Goal: Navigation & Orientation: Find specific page/section

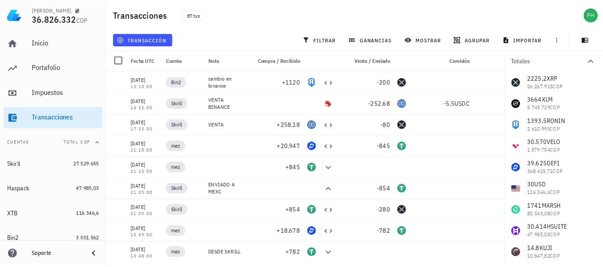
scroll to position [45, 0]
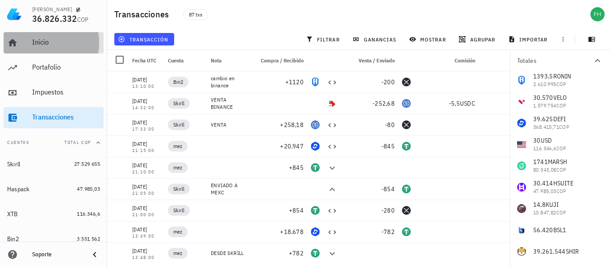
click at [58, 39] on div "Inicio" at bounding box center [66, 42] width 68 height 8
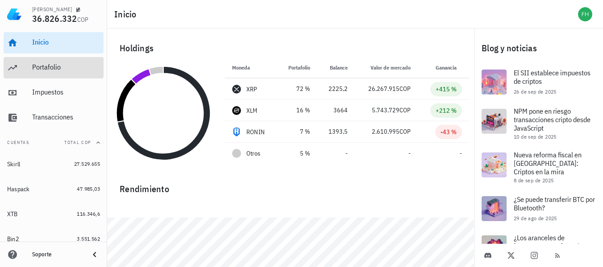
click at [46, 68] on div "Portafolio" at bounding box center [66, 67] width 68 height 8
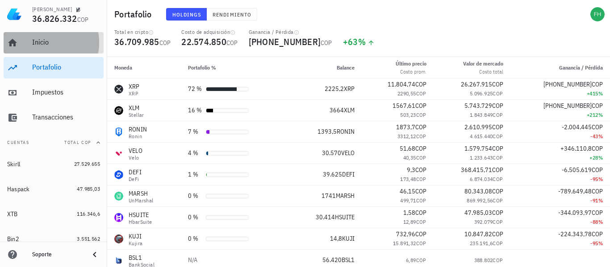
click at [50, 46] on div "Inicio" at bounding box center [66, 42] width 68 height 8
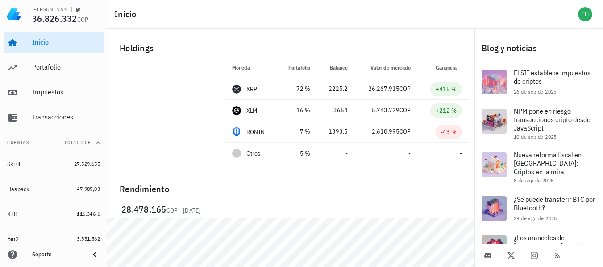
scroll to position [33, 0]
